Goal: Check status: Check status

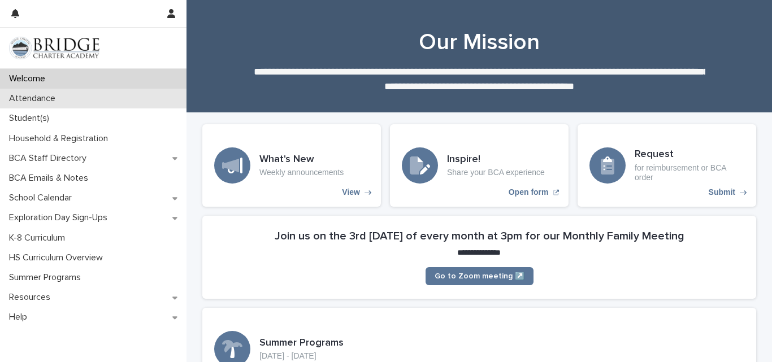
click at [91, 99] on div "Attendance" at bounding box center [93, 99] width 187 height 20
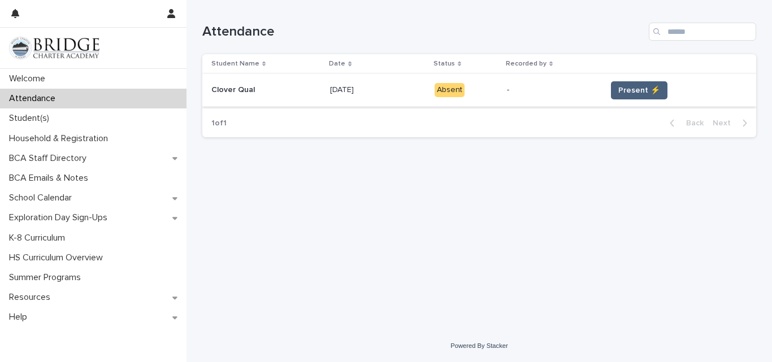
click at [641, 88] on span "Present ⚡" at bounding box center [640, 90] width 42 height 11
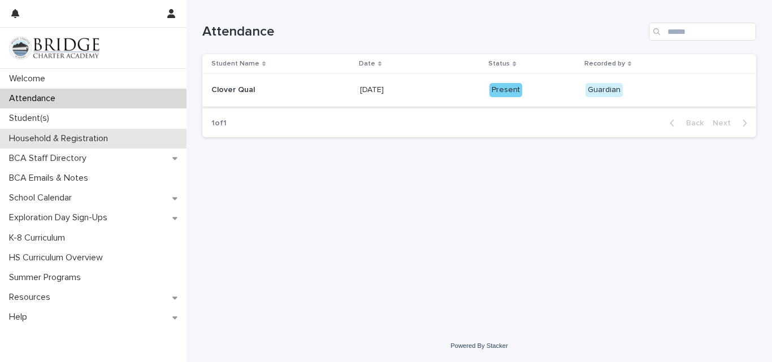
click at [57, 131] on div "Household & Registration" at bounding box center [93, 139] width 187 height 20
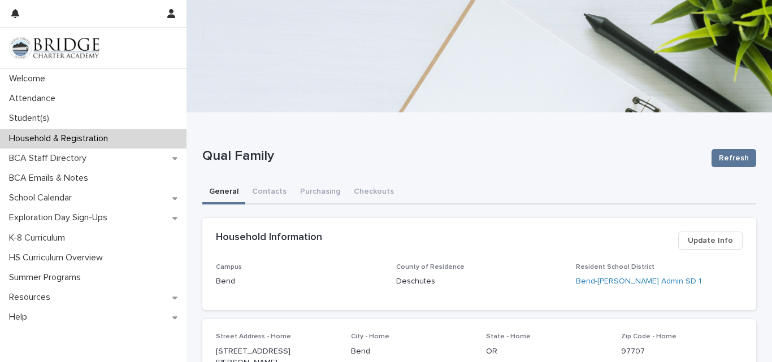
scroll to position [46, 0]
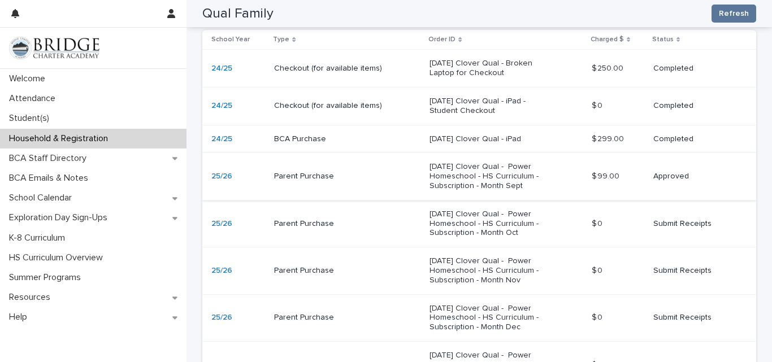
scroll to position [272, 0]
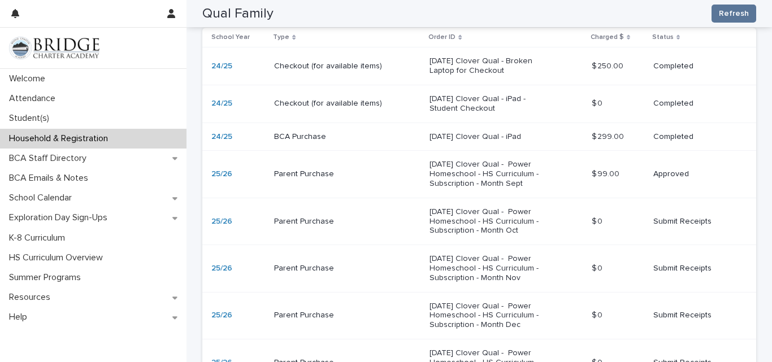
click at [535, 180] on p "[DATE] Clover Qual - Power Homeschool - HS Curriculum - Subscription - Month Se…" at bounding box center [486, 174] width 113 height 28
